Goal: Information Seeking & Learning: Learn about a topic

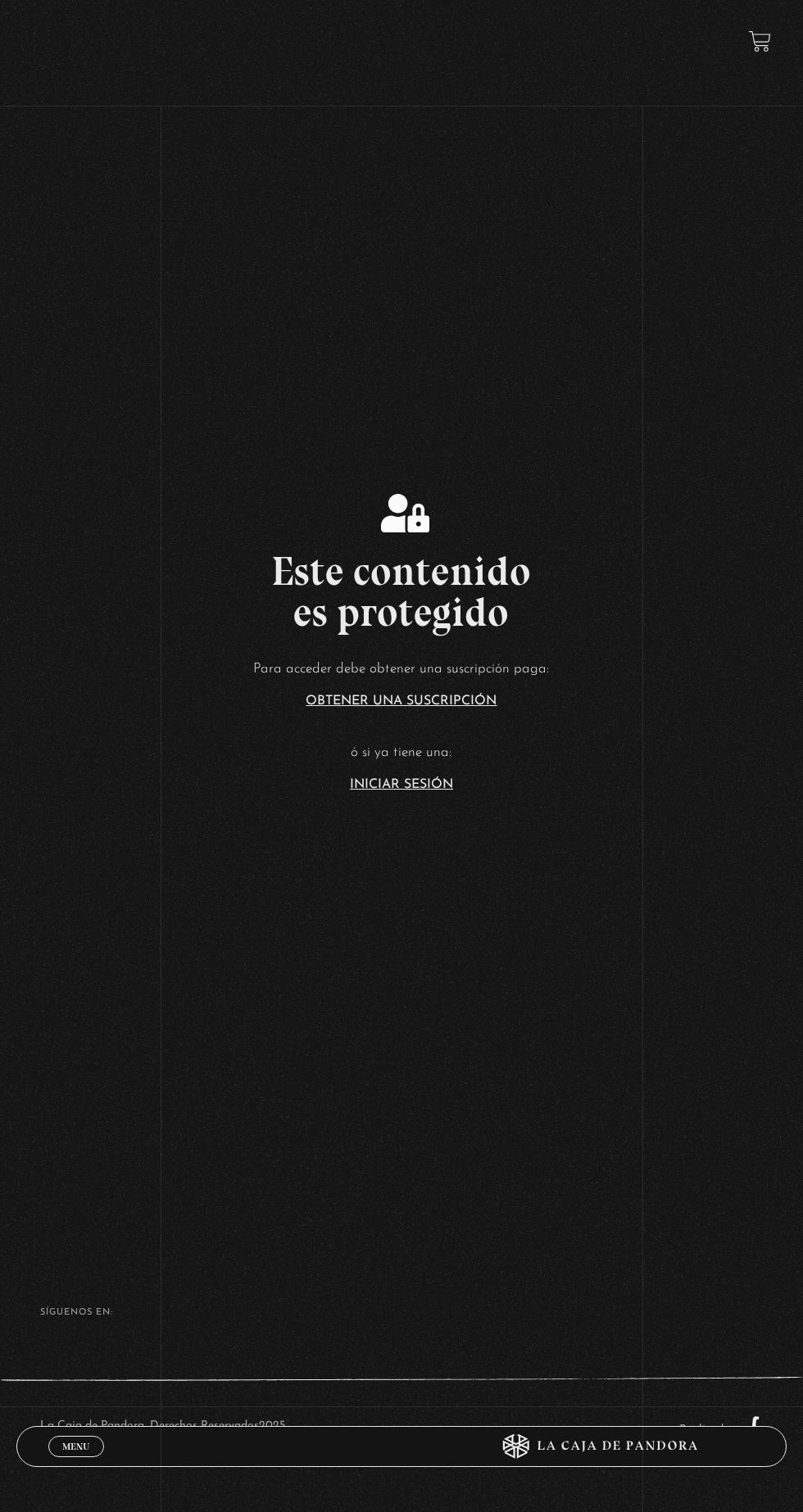
click at [430, 792] on link "Iniciar Sesión" at bounding box center [401, 785] width 104 height 13
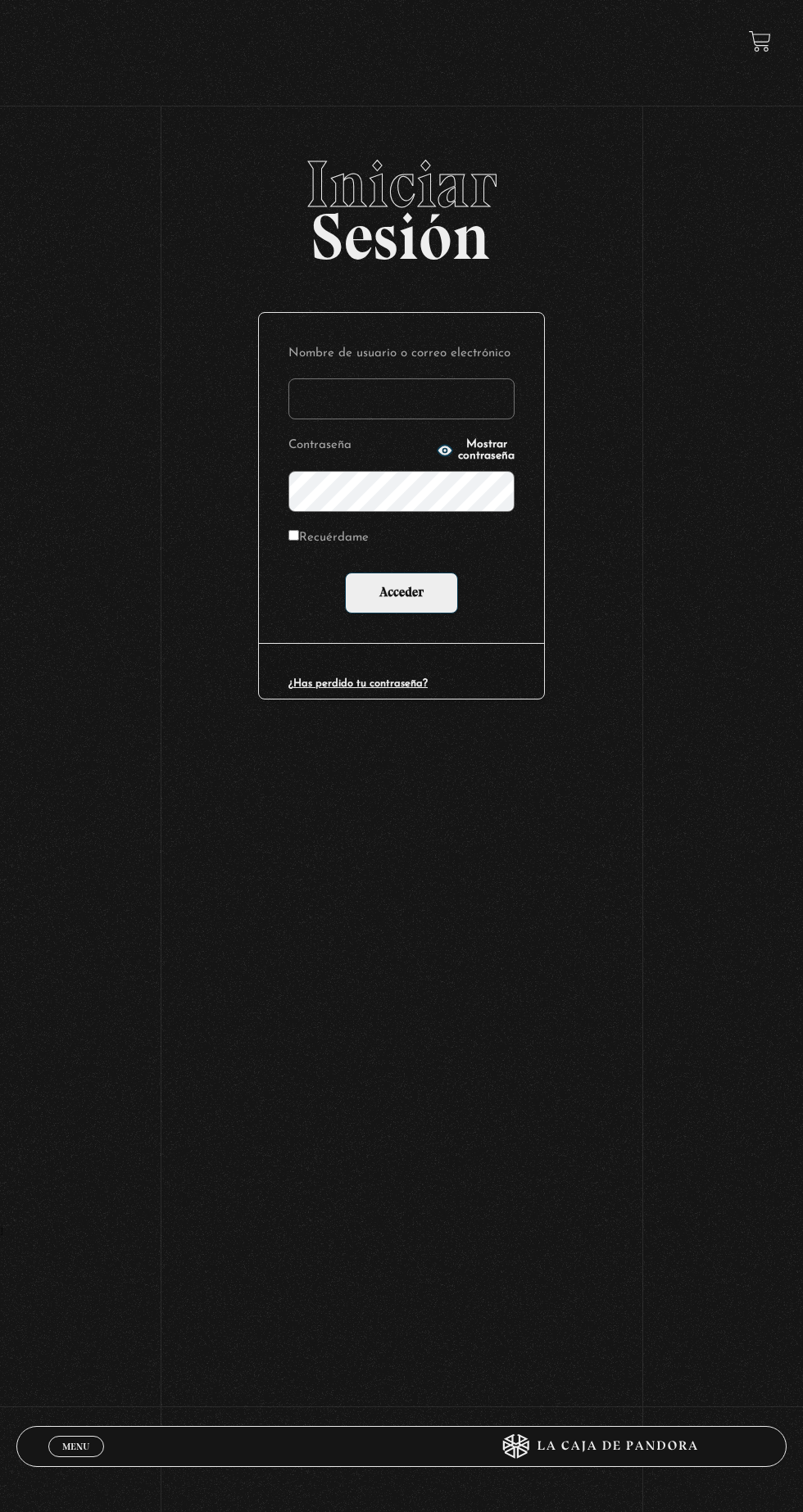
click at [414, 408] on input "Nombre de usuario o correo electrónico" at bounding box center [401, 398] width 226 height 41
type input "mvjustiniano.11@gmail.com"
click at [345, 573] on input "Acceder" at bounding box center [401, 593] width 113 height 41
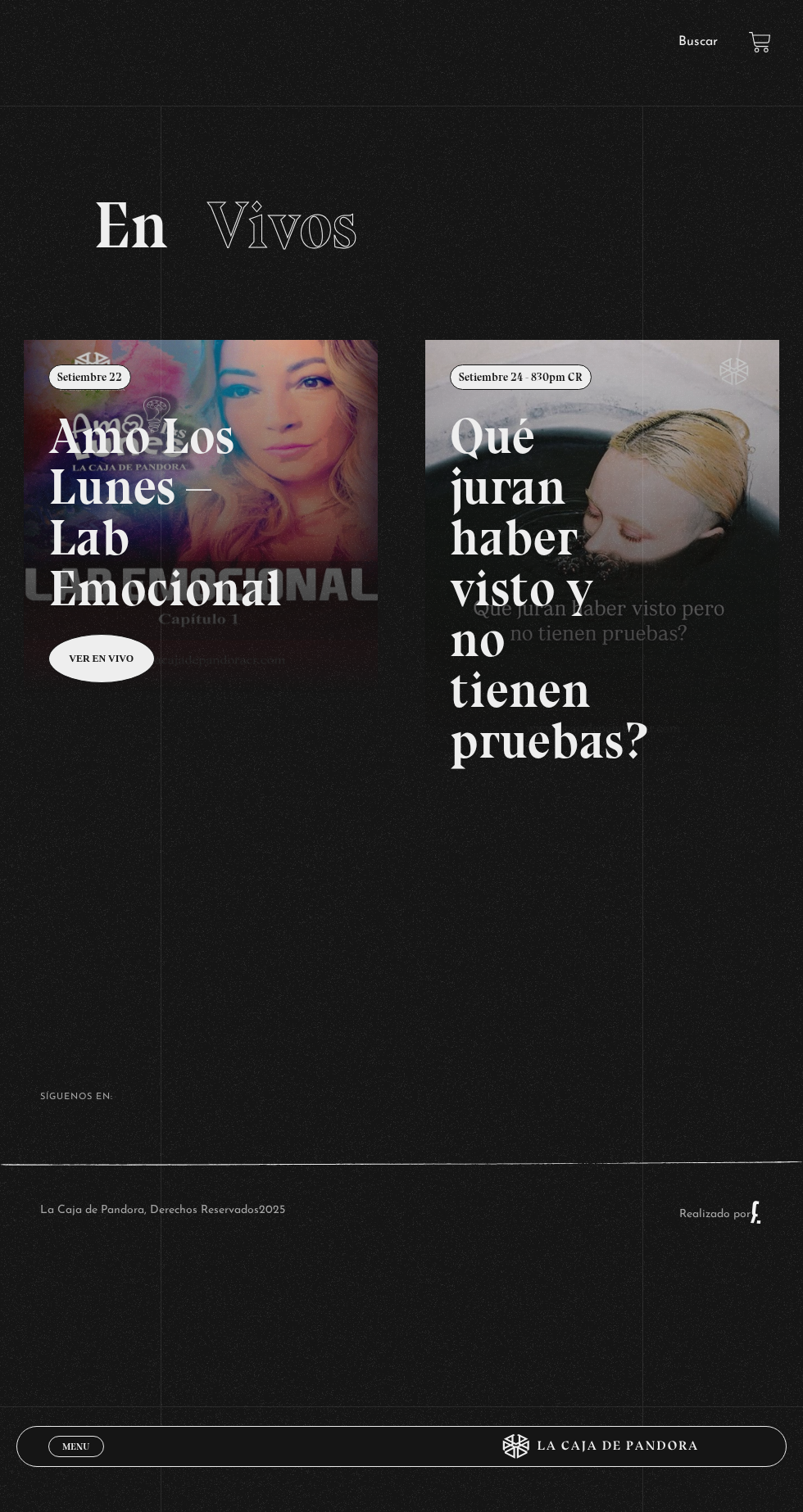
click at [703, 48] on link "Buscar" at bounding box center [698, 42] width 39 height 13
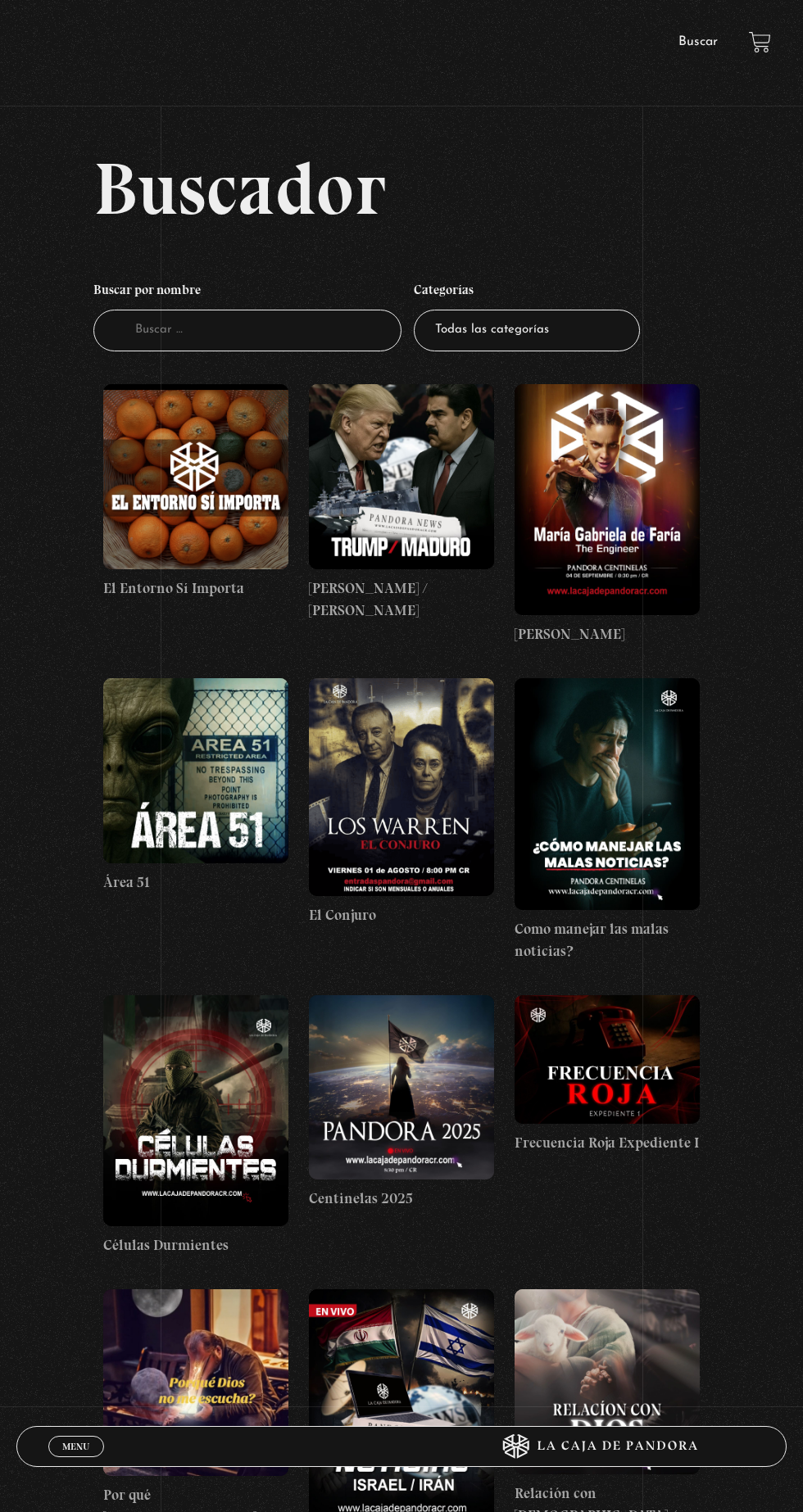
click at [206, 507] on figure at bounding box center [196, 476] width 185 height 185
